Goal: Task Accomplishment & Management: Use online tool/utility

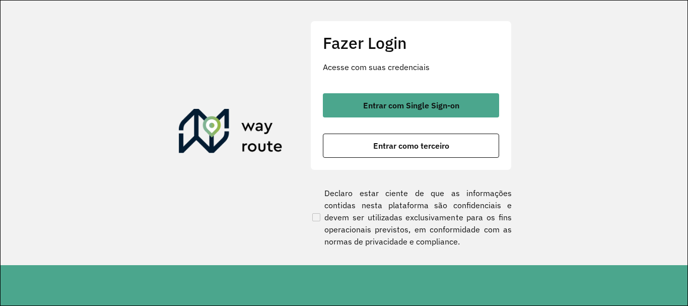
click at [413, 111] on button "Entrar com Single Sign-on" at bounding box center [411, 105] width 176 height 24
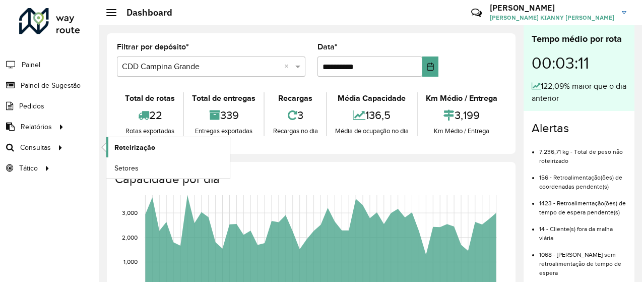
click at [115, 142] on span "Roteirização" at bounding box center [134, 147] width 41 height 11
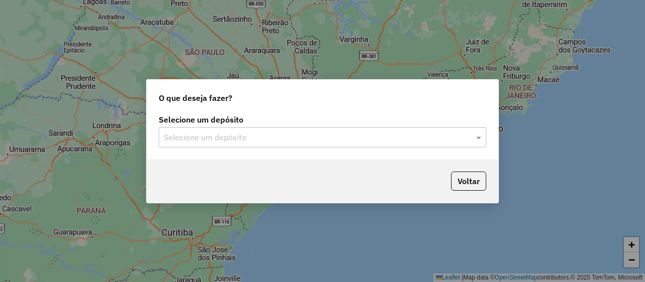
click at [169, 127] on div "Selecione um depósito" at bounding box center [323, 137] width 328 height 20
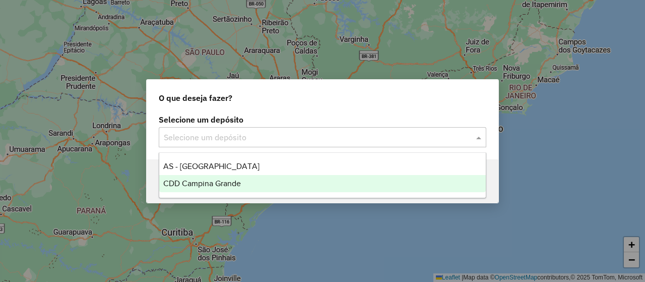
click at [216, 184] on span "CDD Campina Grande" at bounding box center [202, 183] width 78 height 9
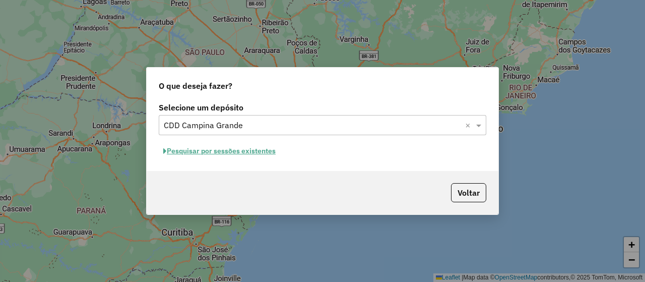
click at [233, 152] on button "Pesquisar por sessões existentes" at bounding box center [219, 151] width 121 height 16
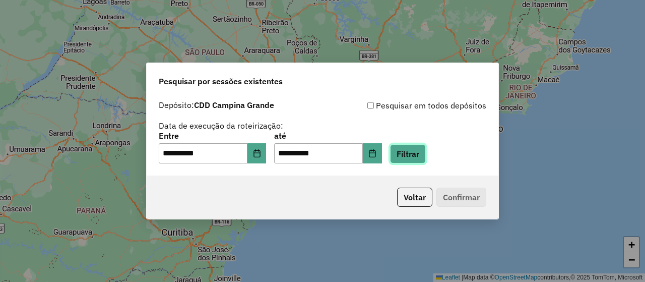
click at [419, 154] on button "Filtrar" at bounding box center [408, 153] width 36 height 19
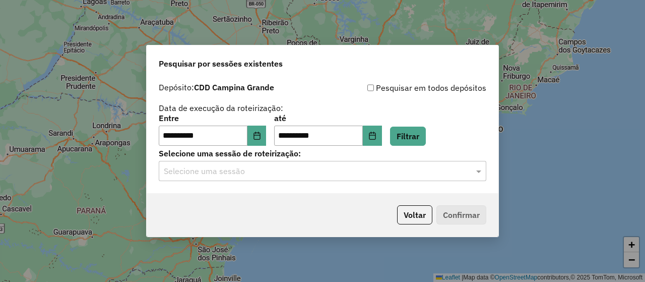
drag, startPoint x: 259, startPoint y: 176, endPoint x: 257, endPoint y: 183, distance: 7.3
click at [259, 176] on input "text" at bounding box center [312, 171] width 297 height 12
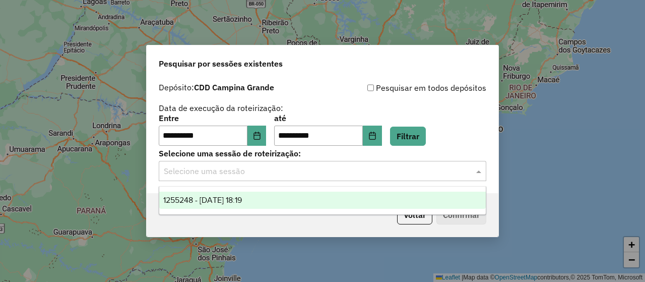
click at [242, 202] on span "1255248 - 29/08/2025 18:19" at bounding box center [202, 200] width 79 height 9
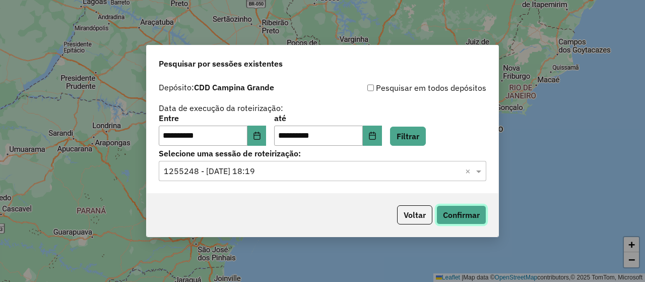
click at [441, 213] on button "Confirmar" at bounding box center [461, 214] width 50 height 19
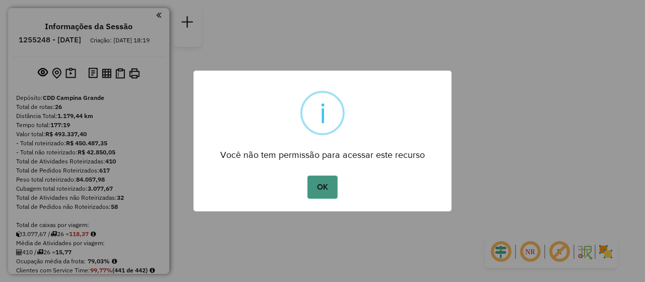
click at [327, 193] on button "OK" at bounding box center [322, 186] width 30 height 23
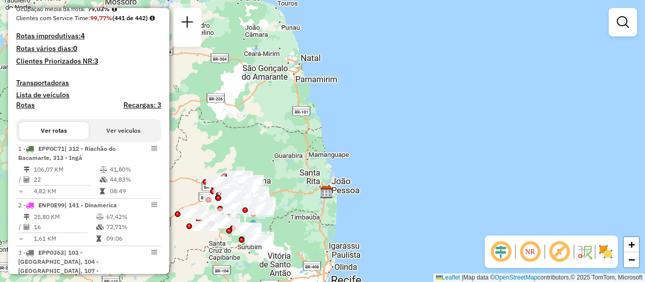
scroll to position [353, 0]
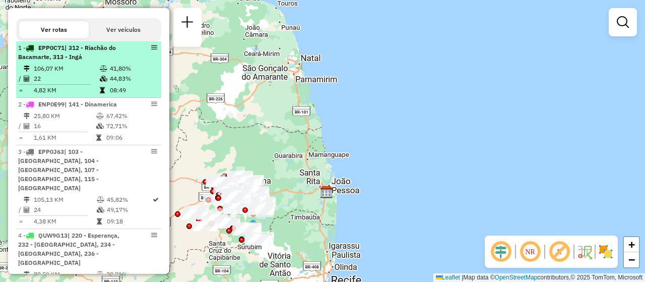
click at [82, 74] on td "106,07 KM" at bounding box center [66, 69] width 66 height 10
select select "**********"
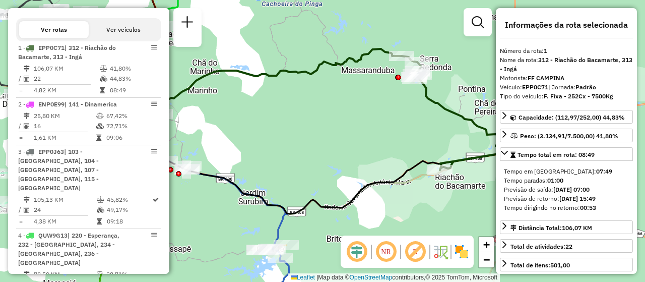
click at [385, 255] on em at bounding box center [386, 251] width 24 height 24
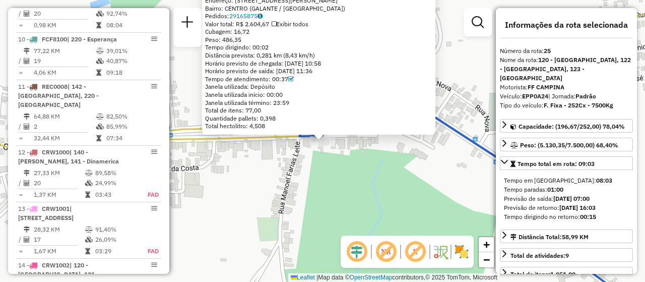
scroll to position [1720, 0]
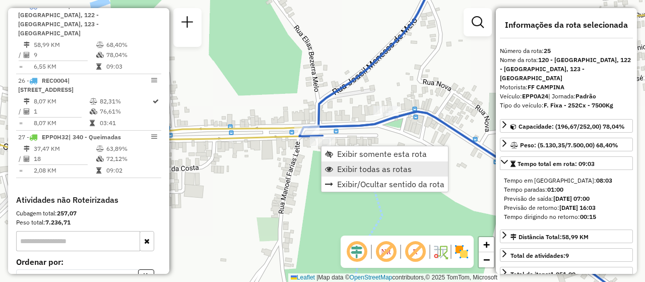
click at [339, 166] on span "Exibir todas as rotas" at bounding box center [374, 169] width 75 height 8
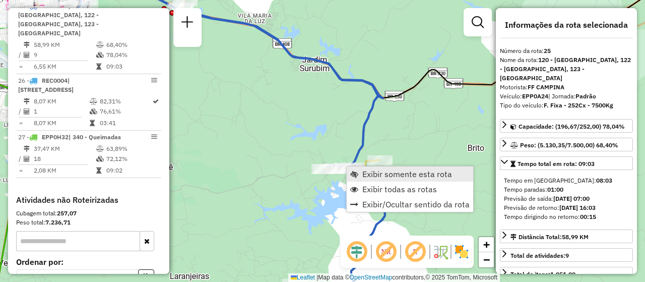
click at [358, 173] on link "Exibir somente esta rota" at bounding box center [410, 173] width 127 height 15
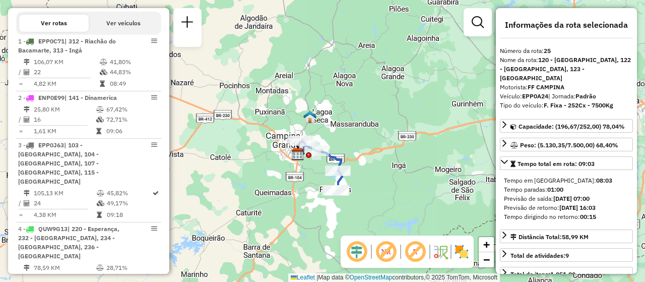
scroll to position [208, 0]
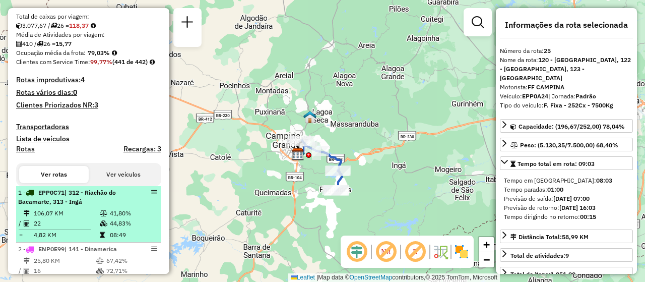
click at [117, 218] on td "41,80%" at bounding box center [133, 213] width 48 height 10
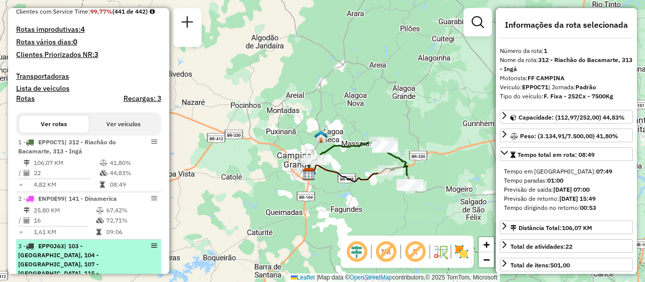
scroll to position [309, 0]
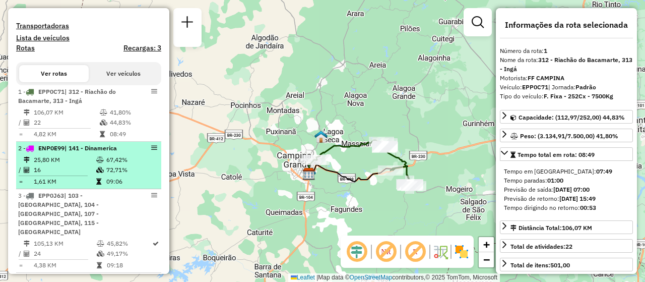
click at [91, 165] on td "25,80 KM" at bounding box center [64, 160] width 62 height 10
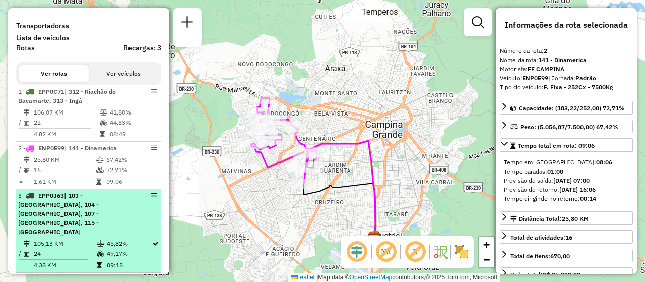
click at [142, 230] on div "3 - EPP0J63 | 103 - São José da Mata, 104 - Pocinhos, 107 - Puxananã, 115 - Jen…" at bounding box center [88, 213] width 141 height 45
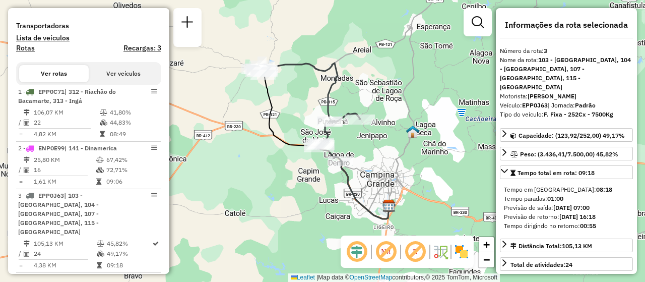
scroll to position [410, 0]
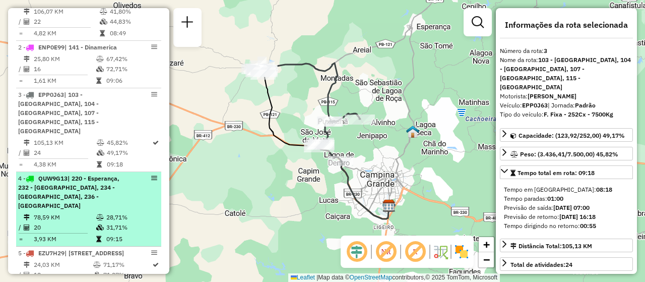
click at [119, 191] on div "4 - QUW9G13 | 220 - Esperança, 232 - Alagoa Nova, 234 - São Tomé, 236 - Floriano" at bounding box center [71, 192] width 107 height 36
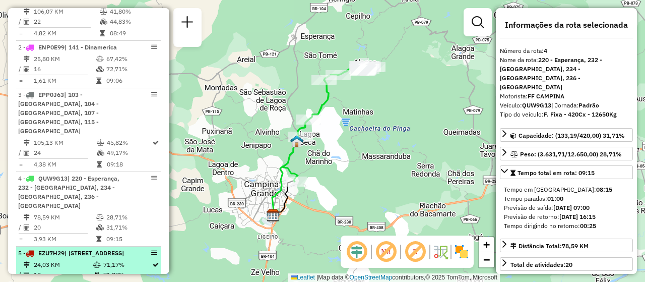
click at [110, 248] on div "5 - EZU7H29 | 101 - Bodocongó, 112 - Monte Santo, 143 - Jardim Quarenta" at bounding box center [71, 252] width 107 height 9
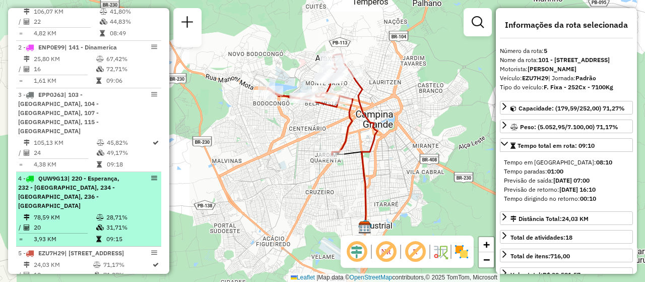
scroll to position [460, 0]
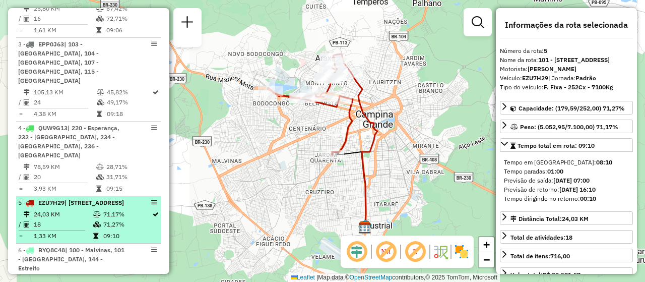
click at [100, 207] on div "5 - EZU7H29 | 101 - Bodocongó, 112 - Monte Santo, 143 - Jardim Quarenta" at bounding box center [71, 202] width 107 height 9
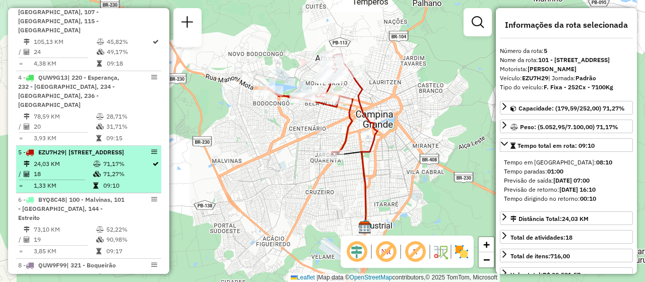
click at [100, 216] on span "| 100 - Malvinas, 101 - Bodocongó, 144 - Estreito" at bounding box center [71, 209] width 106 height 26
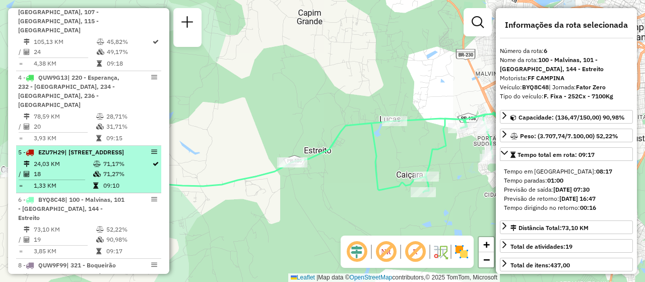
scroll to position [611, 0]
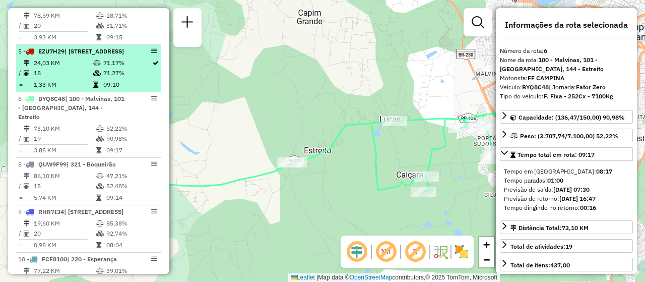
click at [100, 216] on div "9 - RHR7I34 | 143 - Jardim Quarenta" at bounding box center [71, 211] width 107 height 9
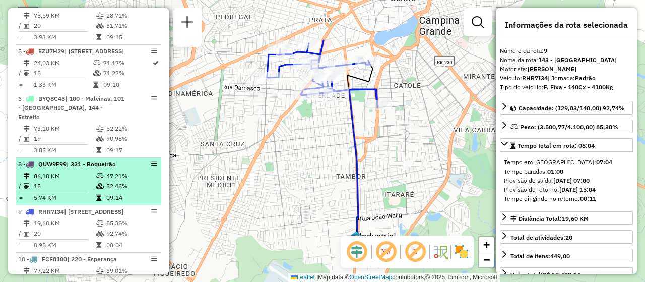
click at [106, 174] on td "47,21%" at bounding box center [131, 176] width 51 height 10
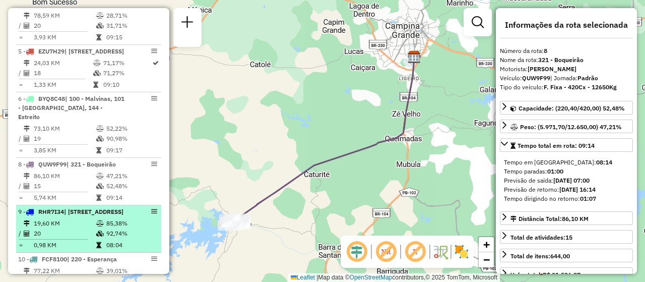
click at [83, 227] on td "19,60 KM" at bounding box center [64, 223] width 62 height 10
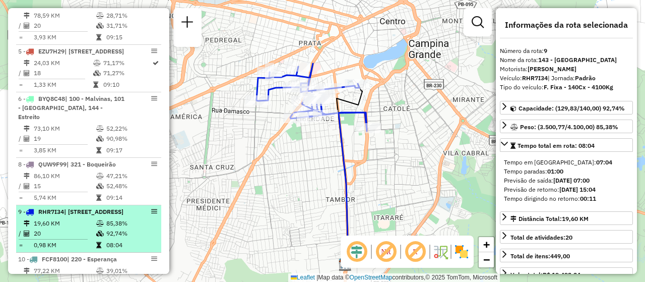
click at [100, 216] on div "9 - RHR7I34 | 143 - Jardim Quarenta" at bounding box center [71, 211] width 107 height 9
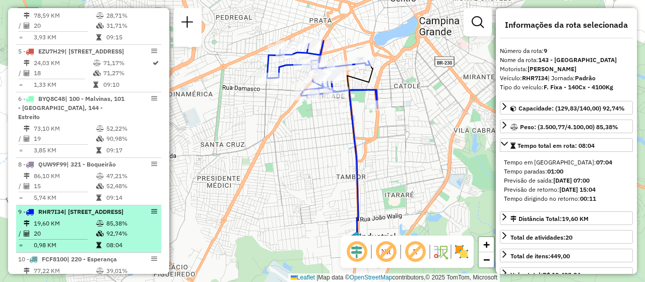
scroll to position [662, 0]
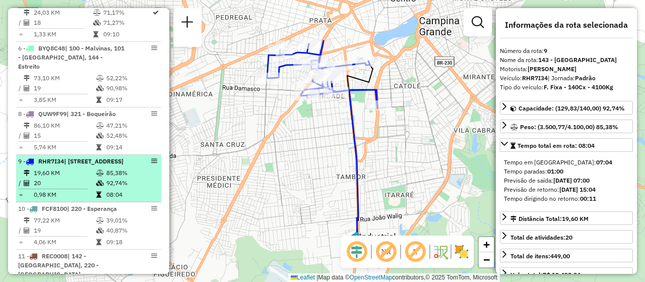
click at [97, 200] on td at bounding box center [101, 195] width 10 height 10
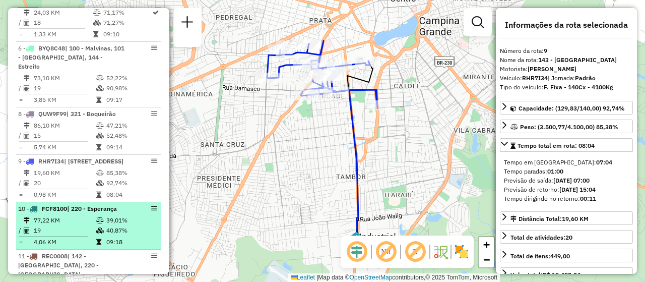
click at [97, 223] on li "10 - FCF8100 | 220 - Esperança 77,22 KM 39,01% / 19 40,87% = 4,06 KM 09:18" at bounding box center [88, 225] width 145 height 47
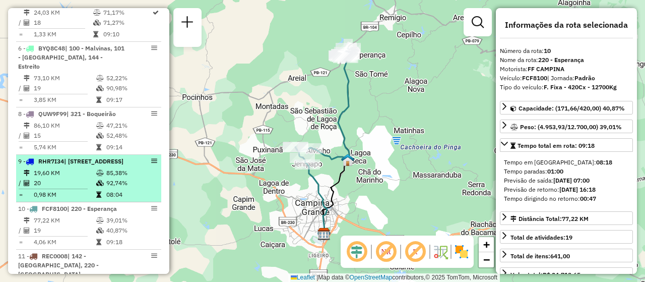
click at [89, 178] on td "19,60 KM" at bounding box center [64, 173] width 62 height 10
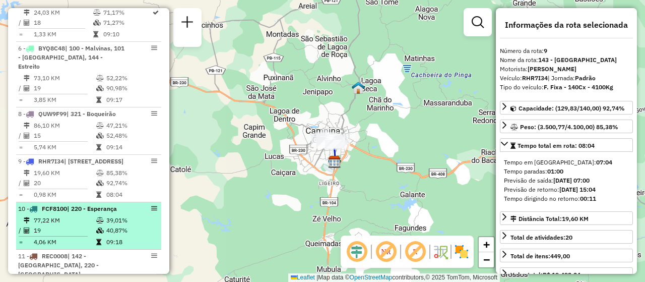
click at [64, 225] on td "77,22 KM" at bounding box center [64, 220] width 62 height 10
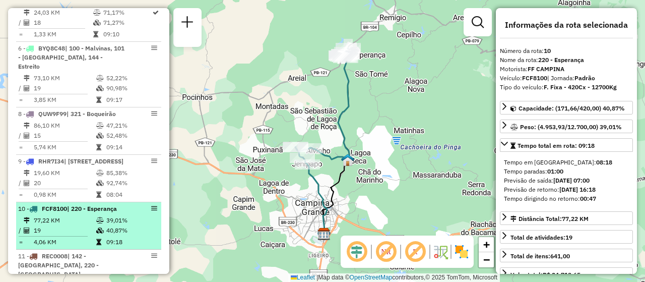
scroll to position [763, 0]
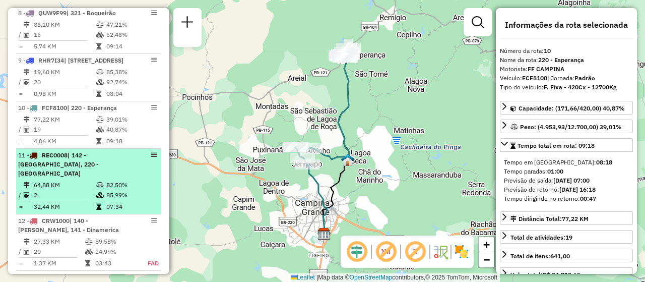
click at [71, 199] on td "2" at bounding box center [64, 195] width 62 height 10
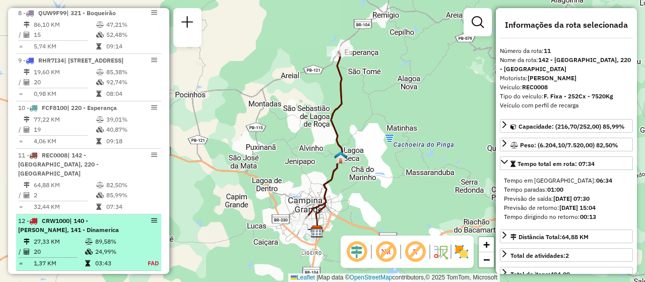
click at [83, 234] on li "12 - CRW1000 | 140 - Acácio Figueiredo, 141 - Dinamerica 27,33 KM 89,58% / 20 2…" at bounding box center [88, 242] width 145 height 56
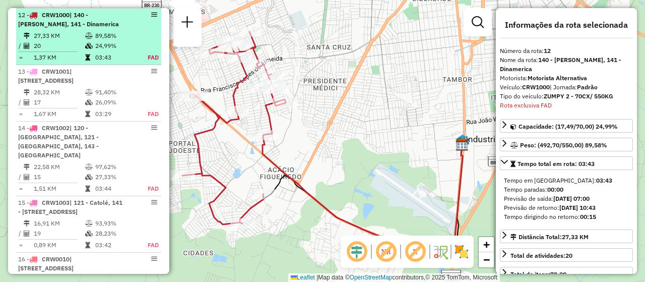
scroll to position [1019, 0]
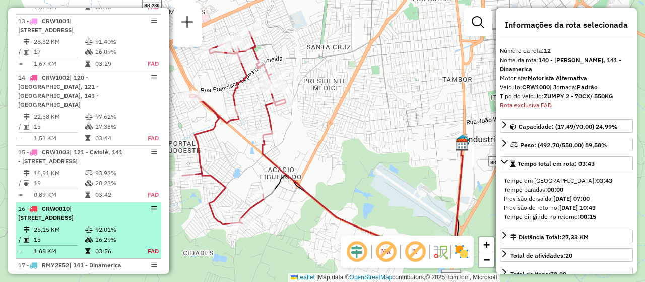
click at [83, 222] on div "16 - CRW0010 | 100 - Malvinas, 101 - Bodocongó, 143 - Jardim Quarenta" at bounding box center [71, 213] width 107 height 18
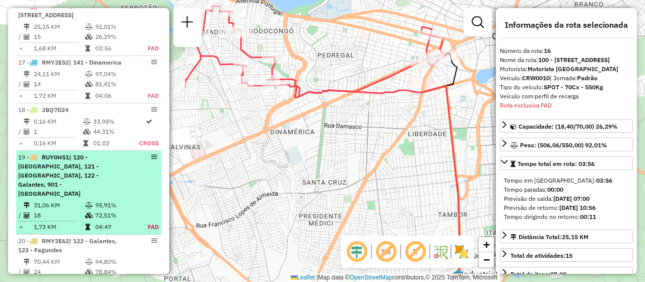
click at [81, 220] on td "18" at bounding box center [58, 215] width 51 height 10
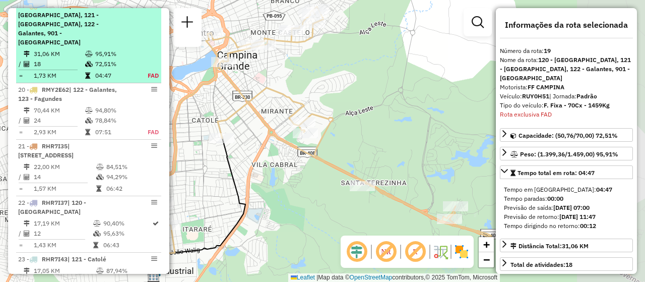
click at [81, 226] on li "22 - RHR7I37 | 120 - Castelo Branco 17,19 KM 90,40% / 12 95,63% = 1,43 KM 06:43" at bounding box center [88, 224] width 145 height 56
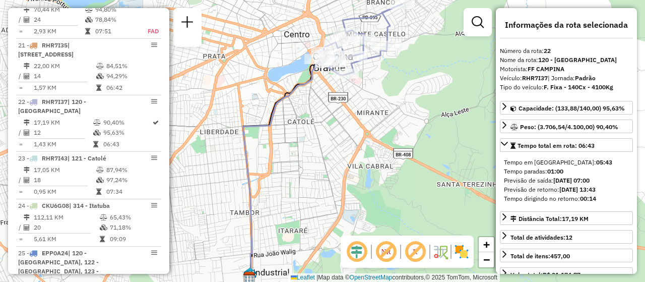
scroll to position [1524, 0]
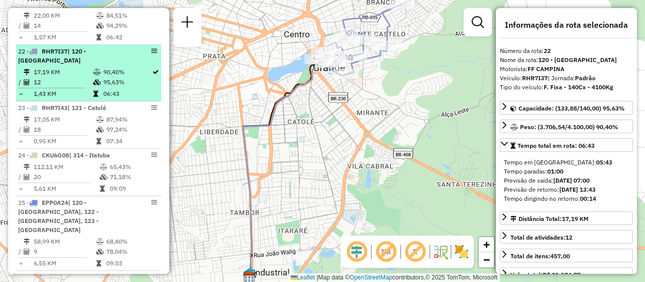
click at [79, 65] on div "22 - RHR7I37 | 120 - Castelo Branco" at bounding box center [71, 56] width 107 height 18
click at [76, 101] on li "22 - RHR7I37 | 120 - Castelo Branco 17,19 KM 90,40% / 12 95,63% = 1,43 KM 06:43" at bounding box center [88, 73] width 145 height 56
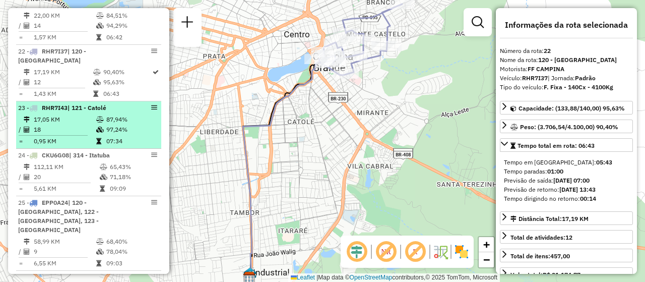
click at [79, 124] on td "17,05 KM" at bounding box center [64, 119] width 62 height 10
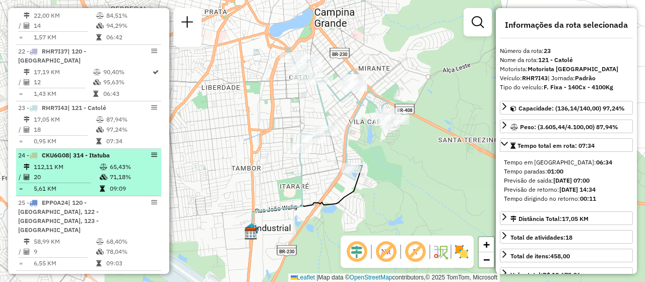
click at [77, 159] on span "| 314 - Itatuba" at bounding box center [89, 155] width 41 height 8
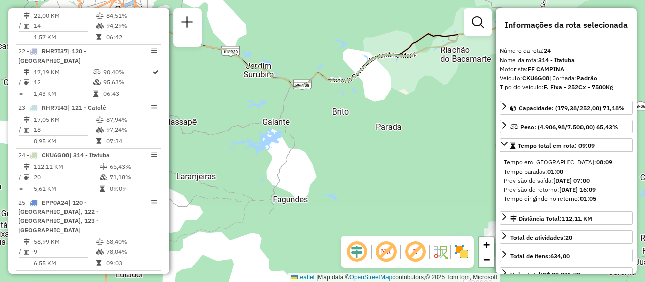
scroll to position [1574, 0]
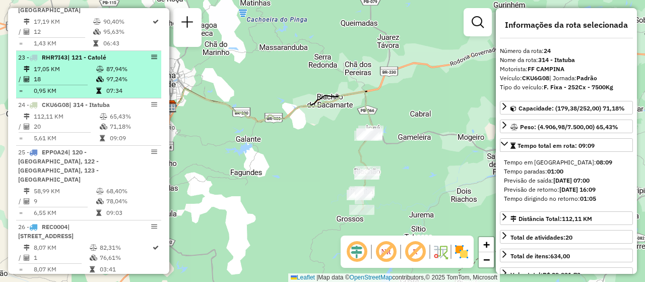
click at [79, 84] on td "18" at bounding box center [64, 79] width 62 height 10
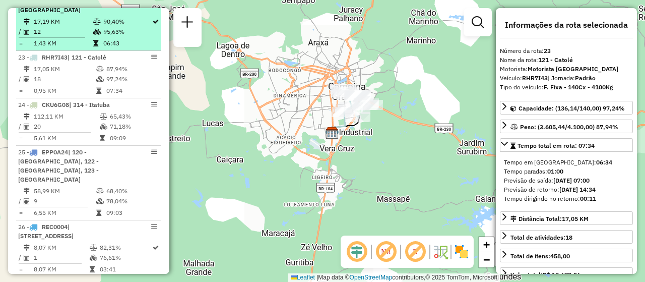
click at [80, 27] on td "17,19 KM" at bounding box center [62, 22] width 59 height 10
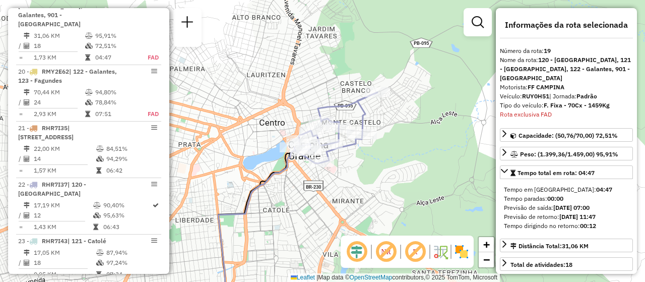
scroll to position [1592, 0]
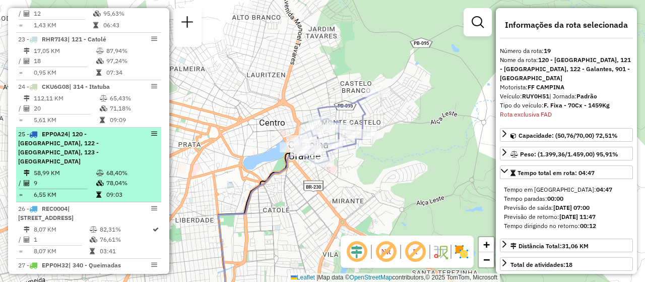
click at [107, 181] on td "78,04%" at bounding box center [131, 183] width 51 height 10
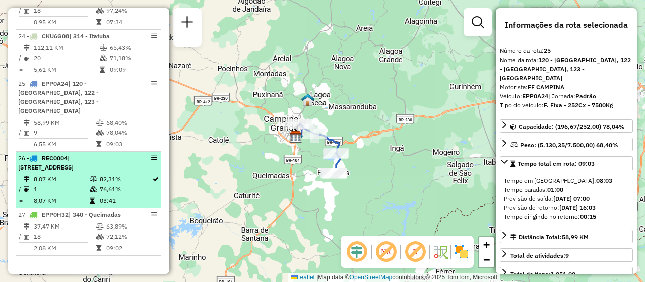
scroll to position [1693, 0]
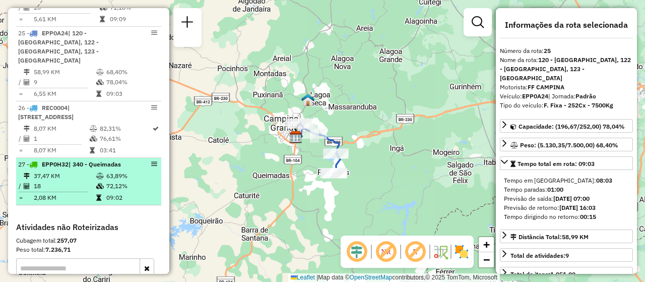
click at [85, 191] on td "18" at bounding box center [64, 186] width 62 height 10
